Goal: Navigation & Orientation: Find specific page/section

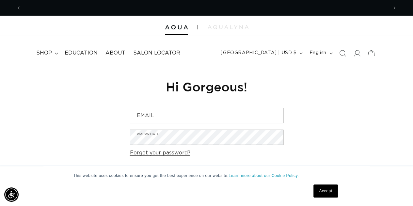
scroll to position [0, 367]
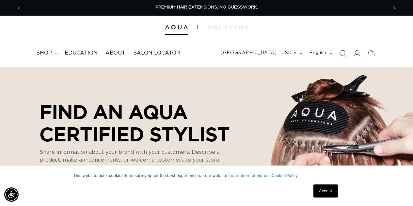
select select "m"
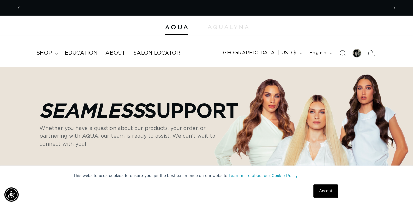
scroll to position [0, 367]
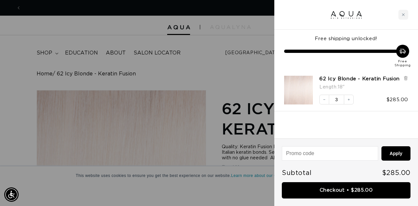
scroll to position [425, 0]
